Goal: Information Seeking & Learning: Learn about a topic

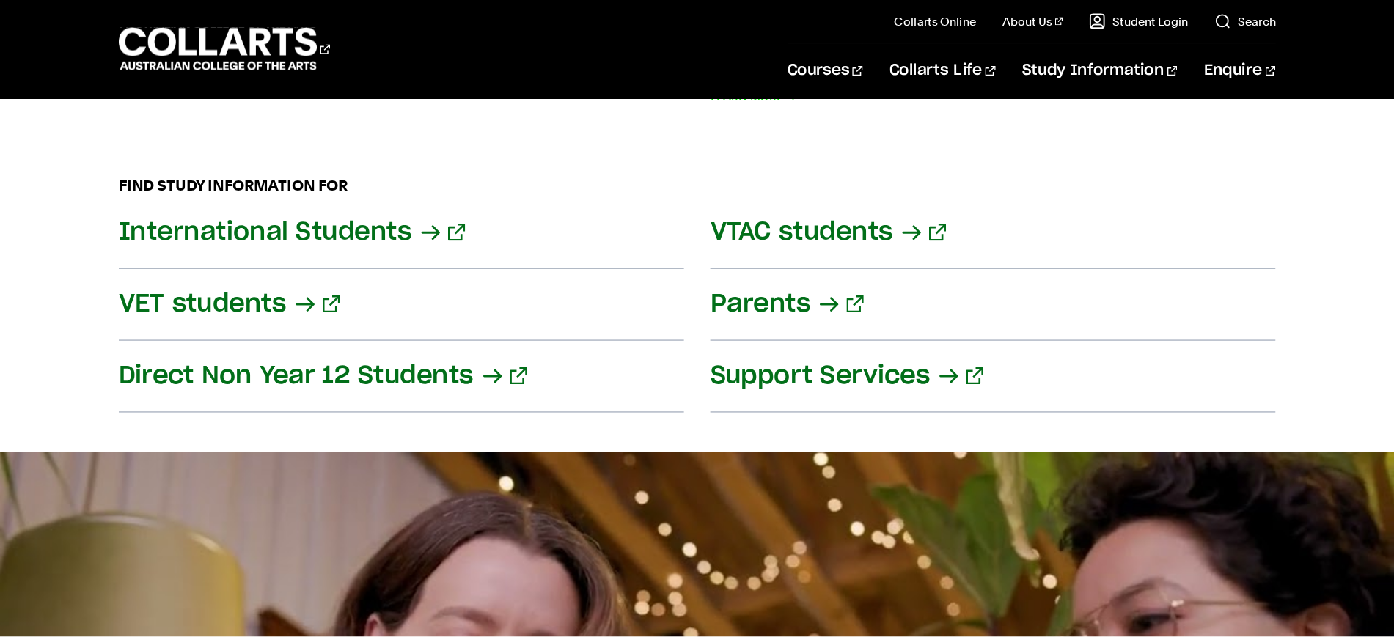
scroll to position [1987, 0]
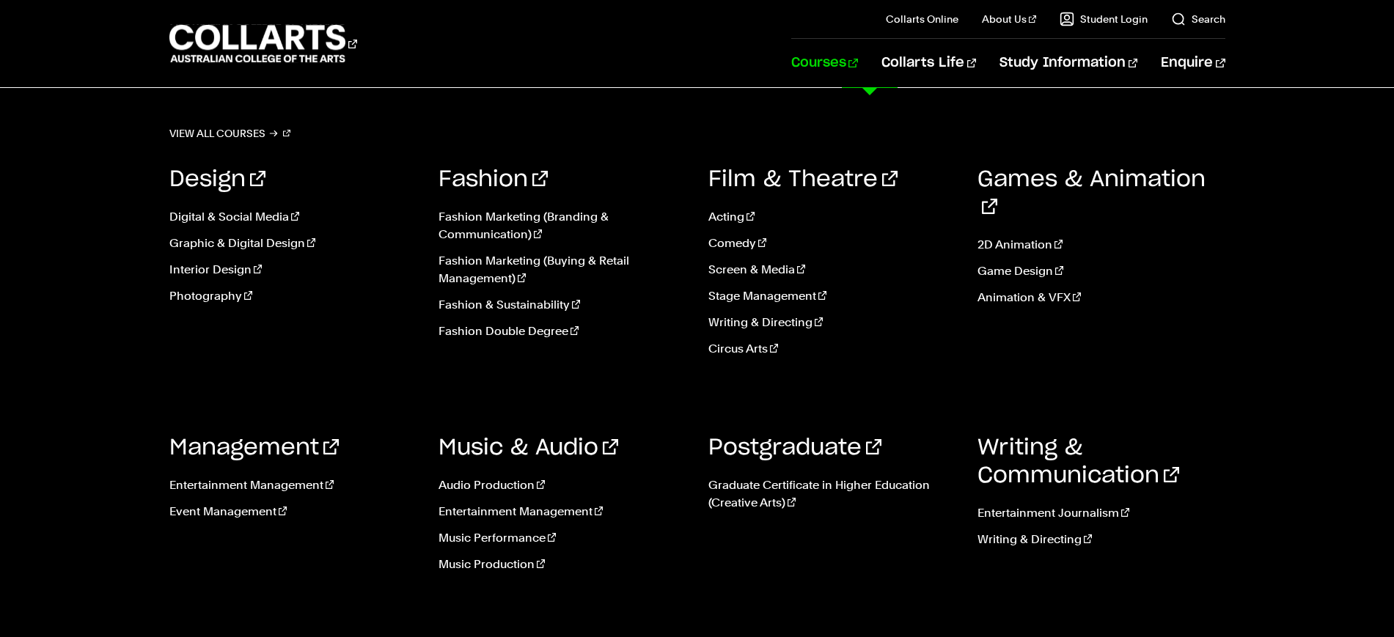
drag, startPoint x: 1064, startPoint y: 2, endPoint x: 876, endPoint y: 60, distance: 197.2
click at [858, 60] on link "Courses" at bounding box center [824, 63] width 67 height 48
click at [508, 569] on link "Music Production" at bounding box center [563, 565] width 248 height 18
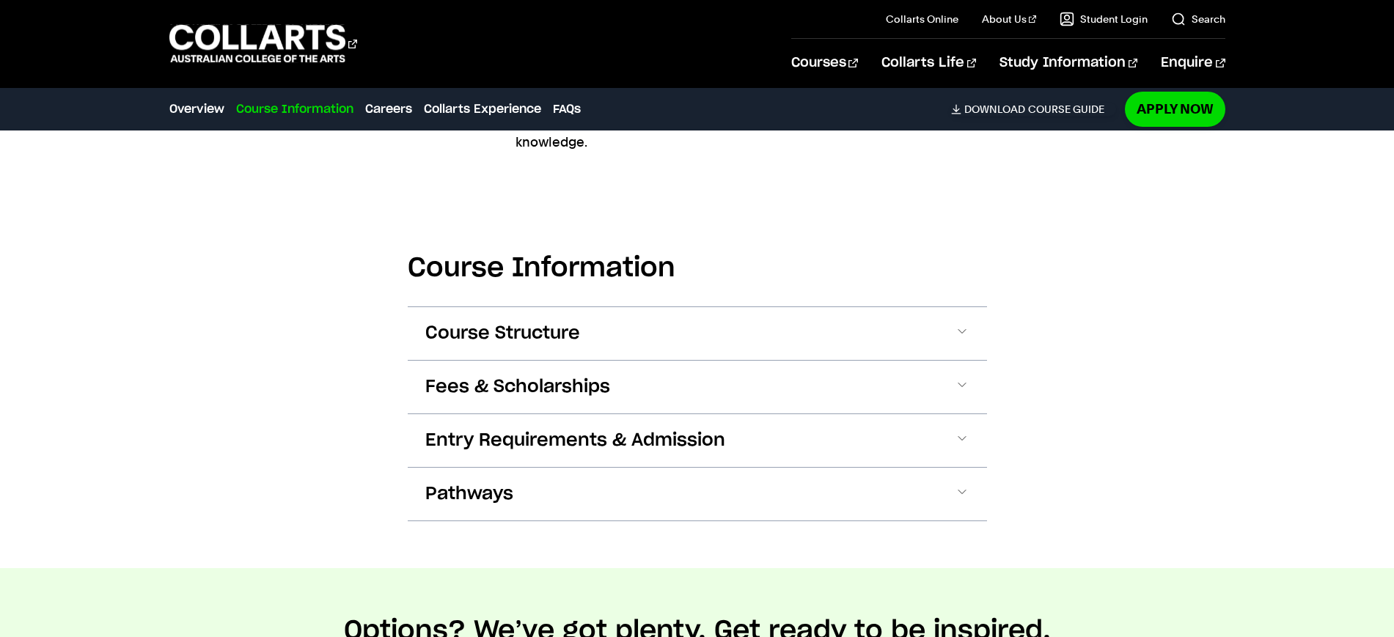
scroll to position [1718, 0]
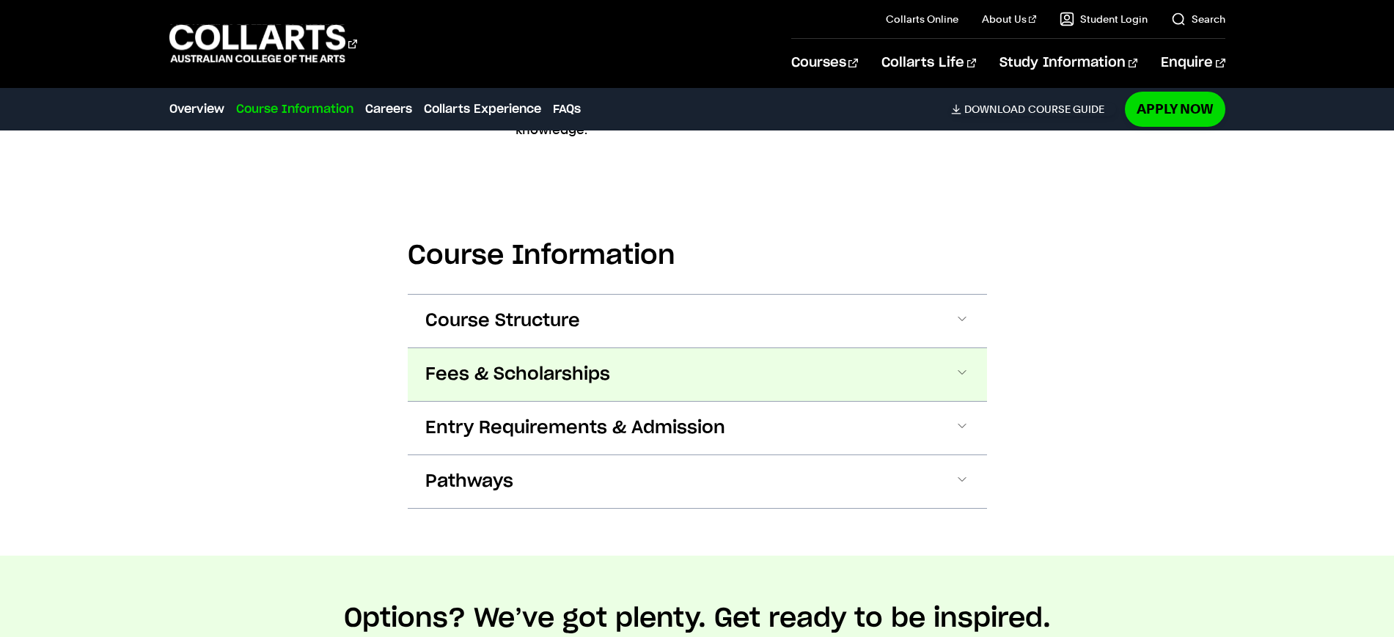
click at [708, 377] on button "Fees & Scholarships" at bounding box center [697, 374] width 579 height 53
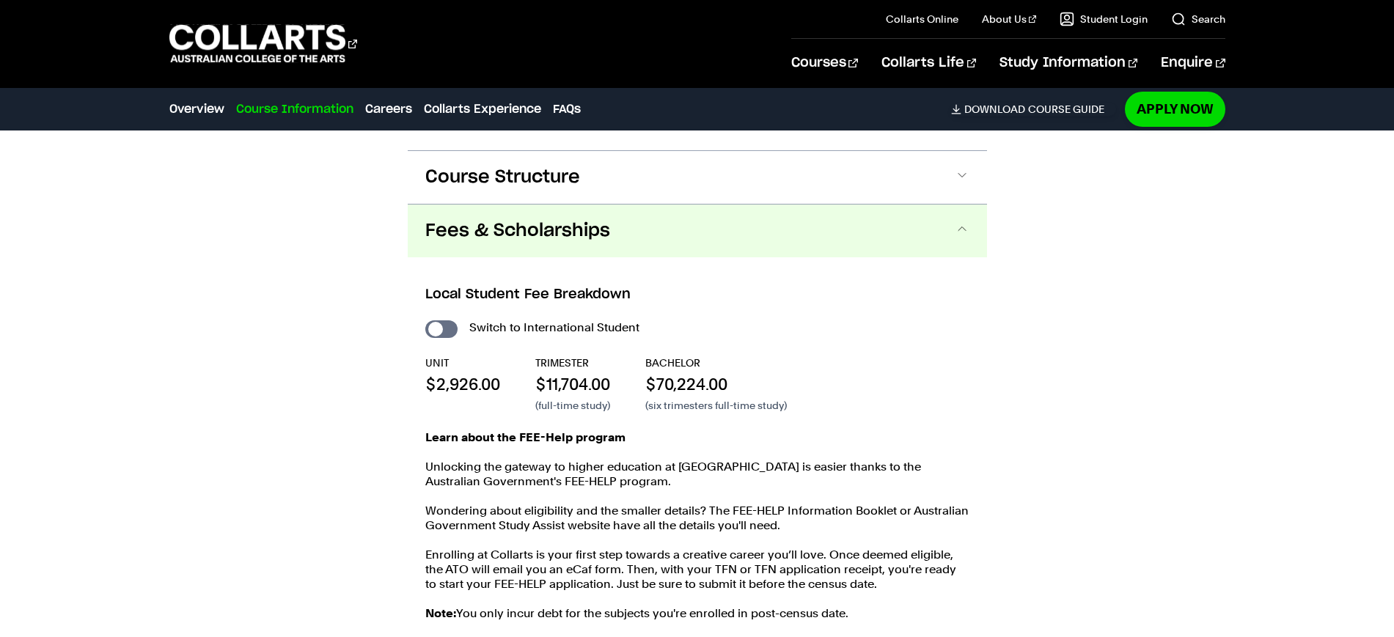
scroll to position [1914, 0]
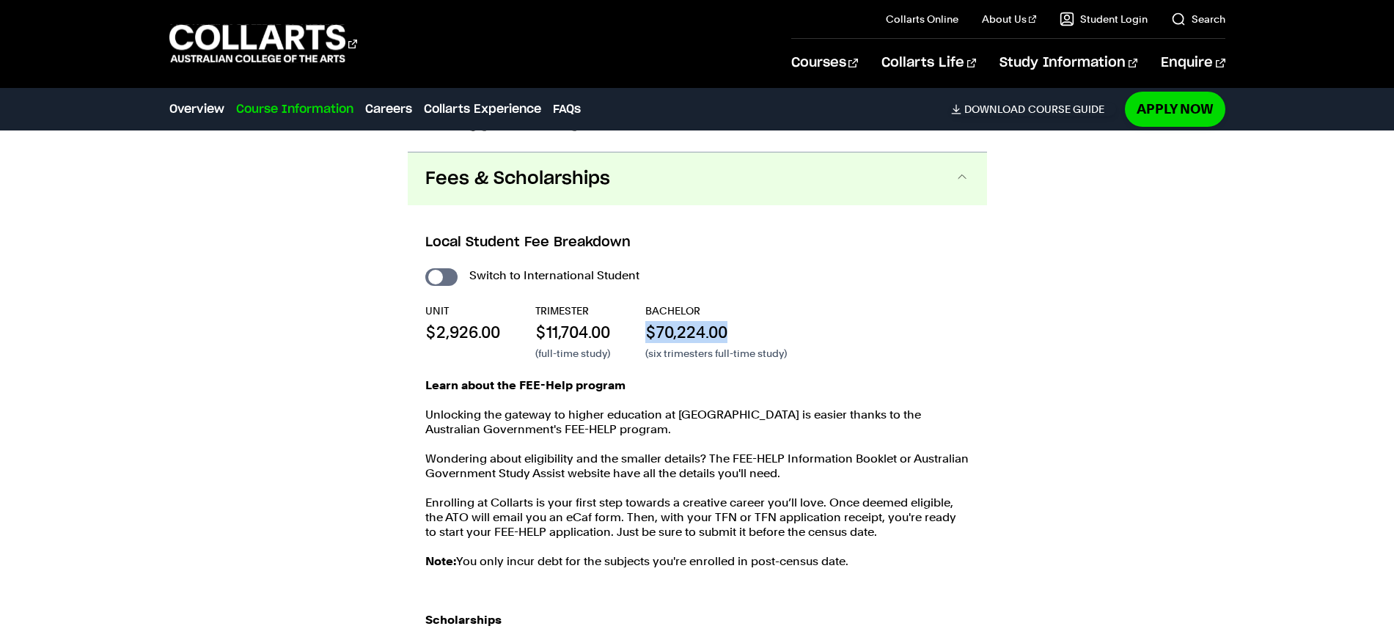
drag, startPoint x: 648, startPoint y: 313, endPoint x: 753, endPoint y: 311, distance: 105.6
click at [753, 321] on p "$70,224.00" at bounding box center [716, 332] width 142 height 22
click at [846, 378] on p "Learn about the FEE-Help program" at bounding box center [697, 385] width 544 height 15
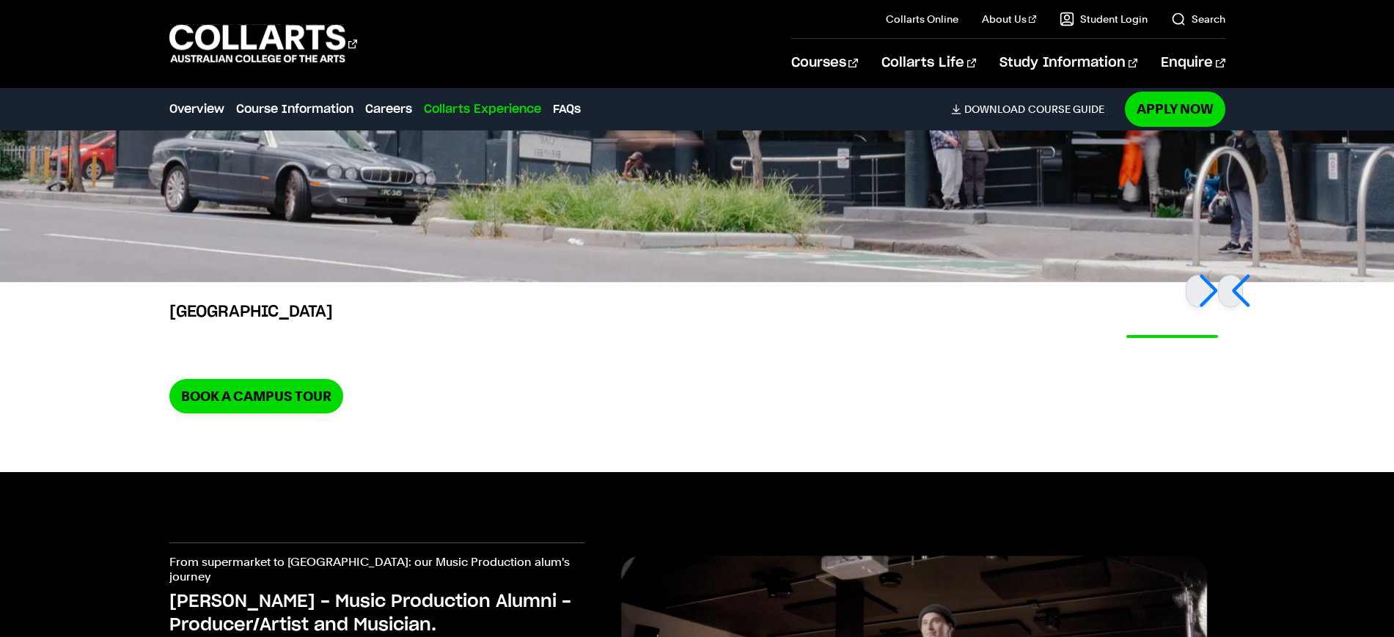
scroll to position [5180, 0]
